Goal: Transaction & Acquisition: Purchase product/service

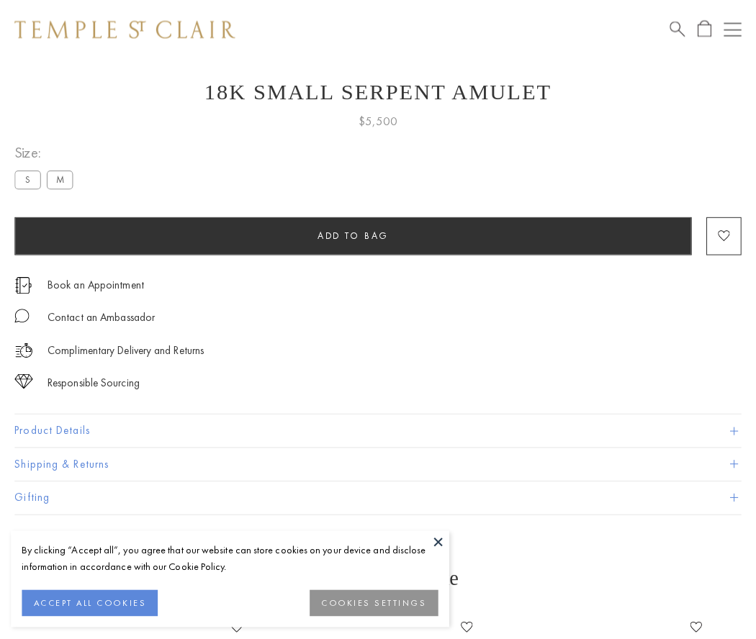
scroll to position [45, 0]
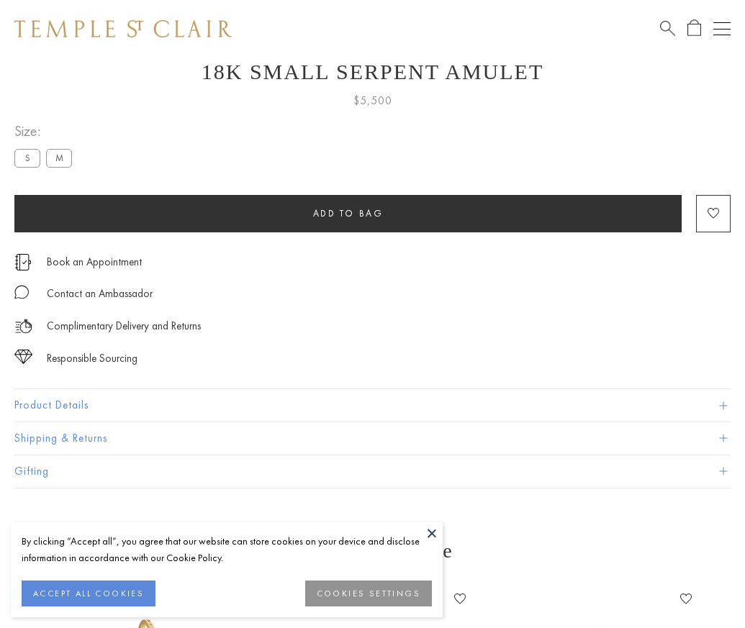
click at [348, 213] on span "Add to bag" at bounding box center [348, 213] width 71 height 12
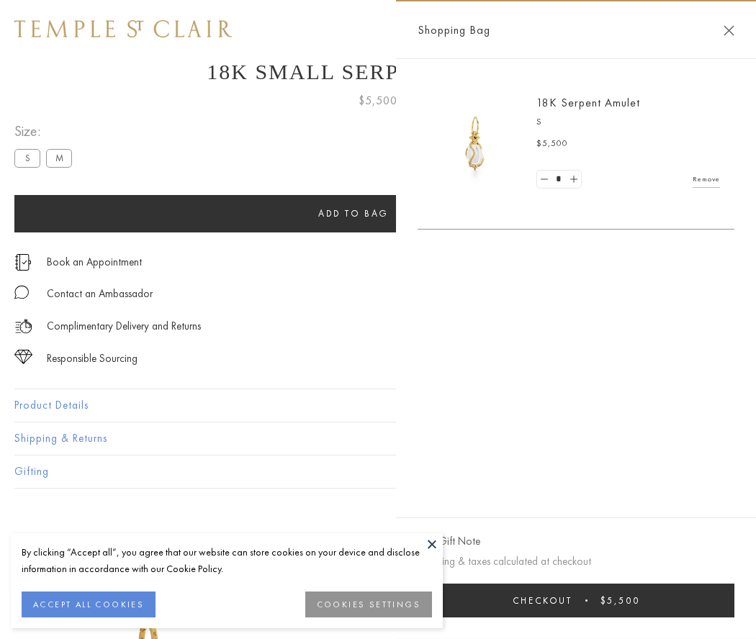
click at [572, 600] on span "Checkout" at bounding box center [543, 601] width 60 height 12
